Goal: Navigation & Orientation: Find specific page/section

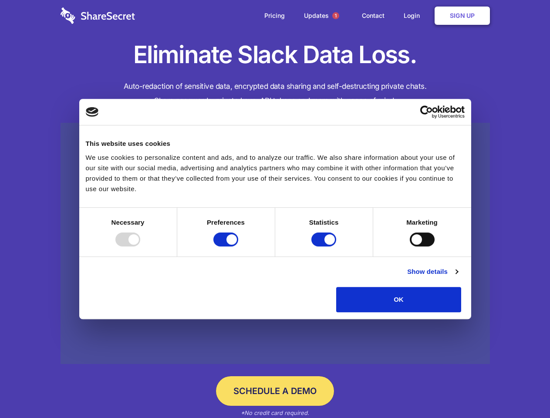
click at [140, 246] on div at bounding box center [127, 240] width 25 height 14
click at [238, 246] on input "Preferences" at bounding box center [225, 240] width 25 height 14
checkbox input "false"
click at [325, 246] on input "Statistics" at bounding box center [323, 240] width 25 height 14
checkbox input "false"
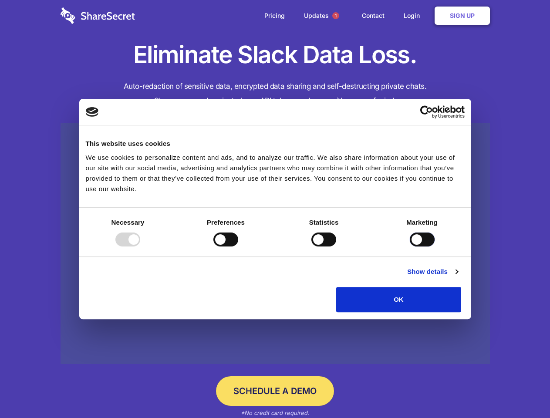
click at [410, 246] on input "Marketing" at bounding box center [422, 240] width 25 height 14
checkbox input "true"
click at [458, 277] on link "Show details" at bounding box center [432, 272] width 51 height 10
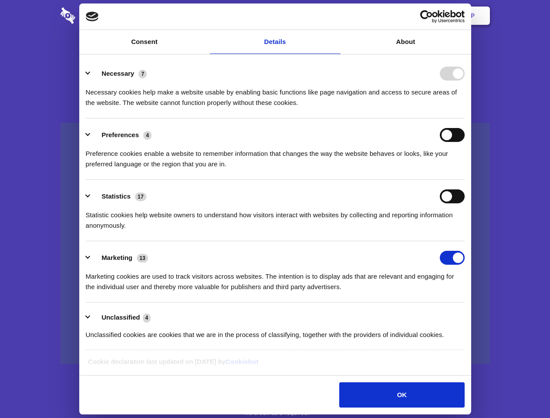
click at [465, 118] on li "Necessary 7 Necessary cookies help make a website usable by enabling basic func…" at bounding box center [275, 87] width 379 height 61
click at [335, 16] on span "1" at bounding box center [335, 15] width 7 height 7
